Goal: Navigation & Orientation: Understand site structure

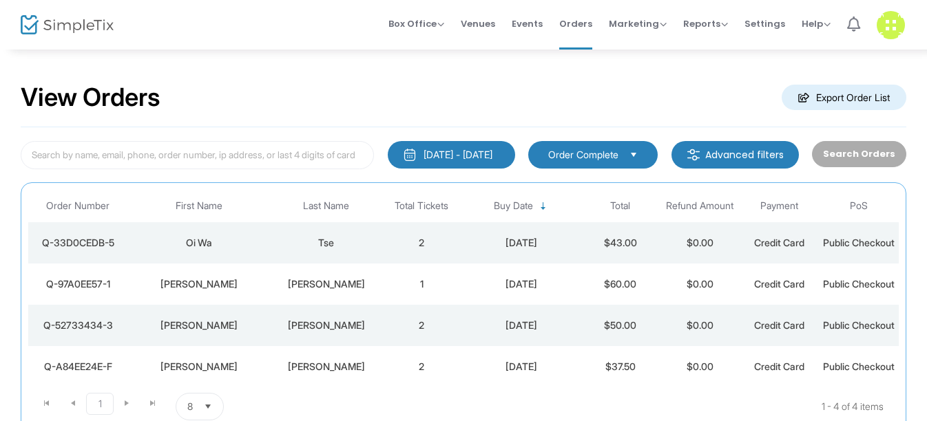
click at [848, 26] on icon at bounding box center [853, 24] width 13 height 15
click at [753, 28] on span "Settings" at bounding box center [764, 23] width 41 height 35
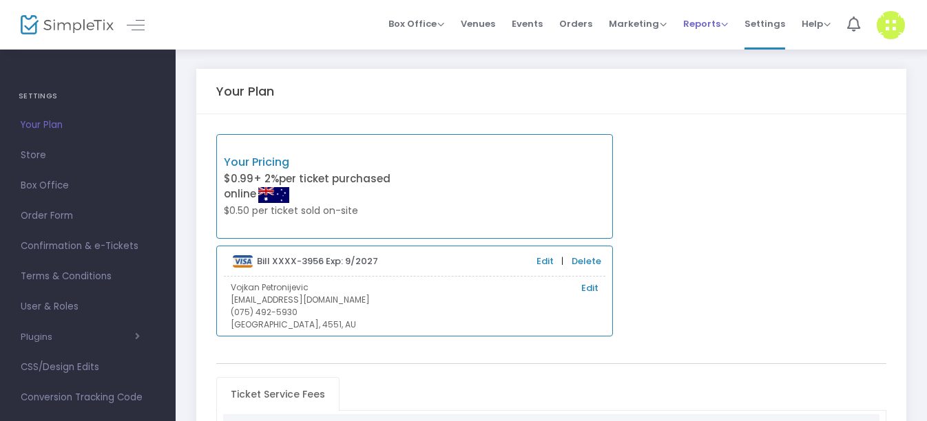
click at [709, 25] on span "Reports" at bounding box center [705, 23] width 45 height 13
click at [649, 29] on span "Marketing" at bounding box center [638, 23] width 58 height 13
click at [587, 26] on span "Orders" at bounding box center [575, 23] width 33 height 35
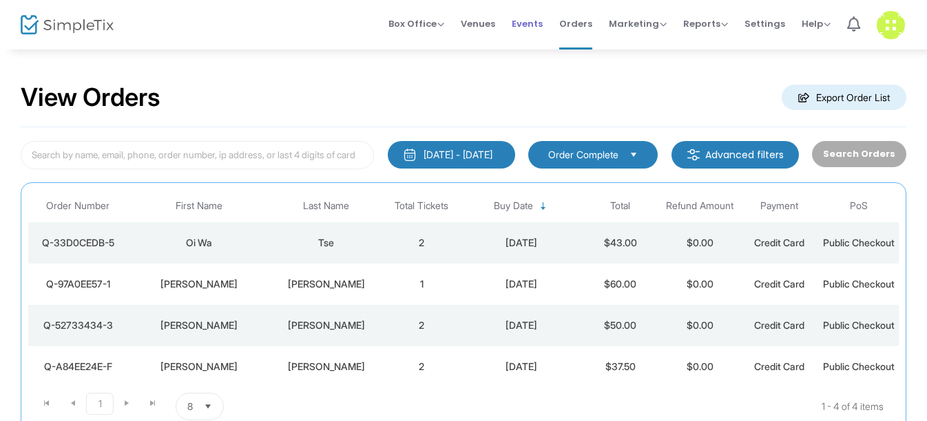
click at [533, 24] on span "Events" at bounding box center [527, 23] width 31 height 35
